Goal: Task Accomplishment & Management: Use online tool/utility

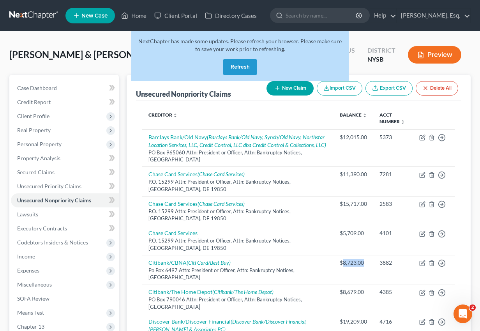
click at [248, 66] on button "Refresh" at bounding box center [240, 67] width 34 height 16
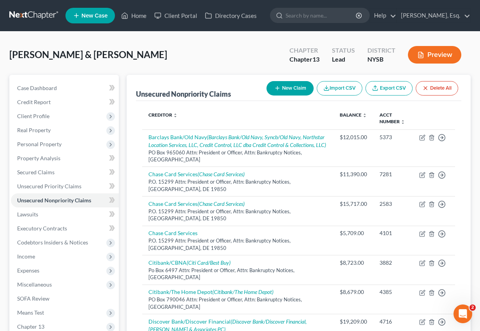
click at [131, 51] on span "[PERSON_NAME] & [PERSON_NAME]" at bounding box center [88, 54] width 158 height 11
copy span "WETHERED"
